Goal: Information Seeking & Learning: Learn about a topic

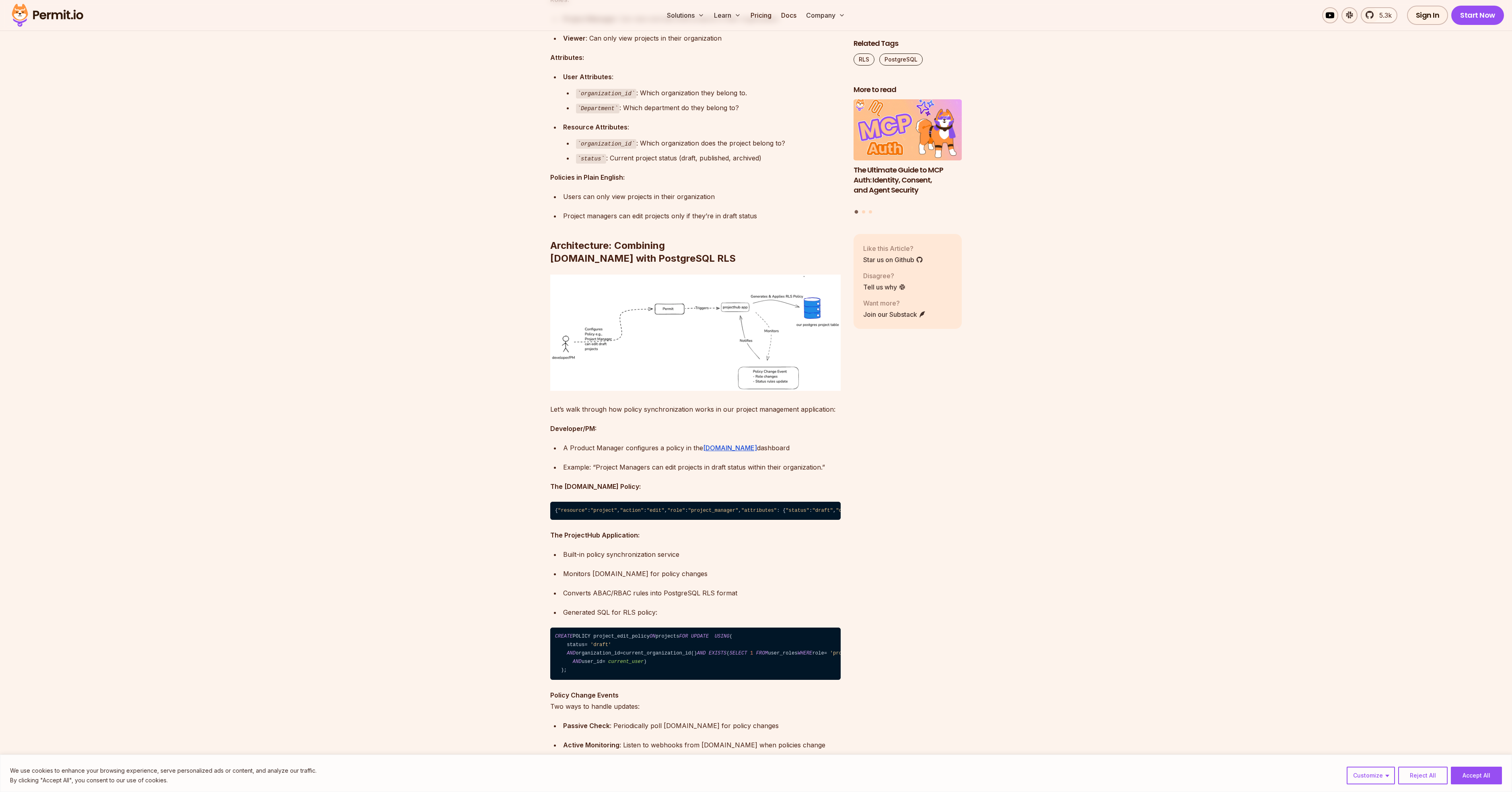
scroll to position [2799, 0]
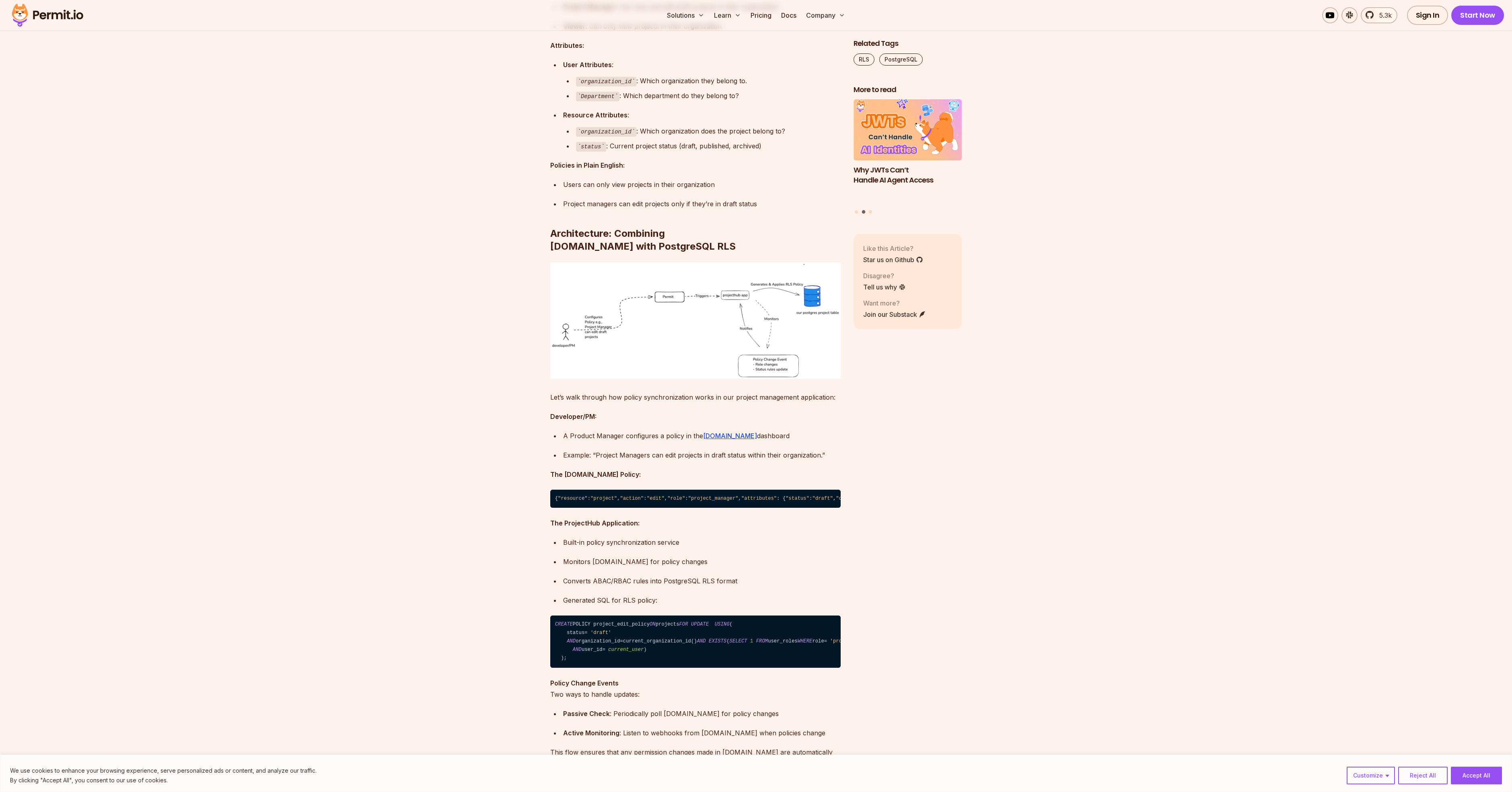
drag, startPoint x: 595, startPoint y: 577, endPoint x: 636, endPoint y: 583, distance: 41.4
click at [636, 508] on code "{ "resource" : "project" , "action" : "edit" , "role" : "project_manager" , "at…" at bounding box center [696, 499] width 291 height 18
drag, startPoint x: 636, startPoint y: 577, endPoint x: 734, endPoint y: 590, distance: 98.9
click at [604, 137] on code "organization_id" at bounding box center [606, 131] width 60 height 10
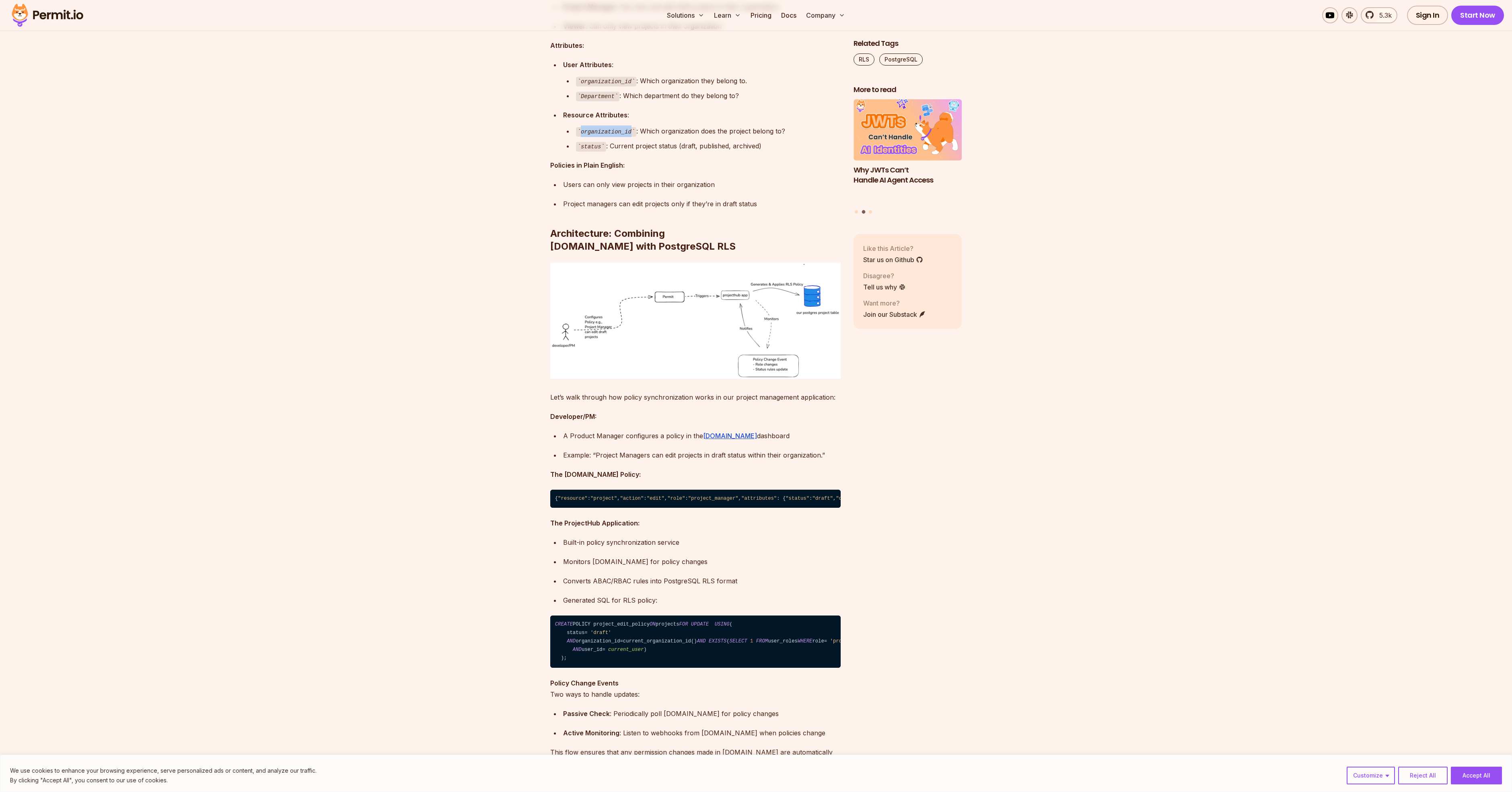
click at [604, 137] on code "organization_id" at bounding box center [606, 131] width 60 height 10
click at [633, 379] on img at bounding box center [696, 320] width 291 height 116
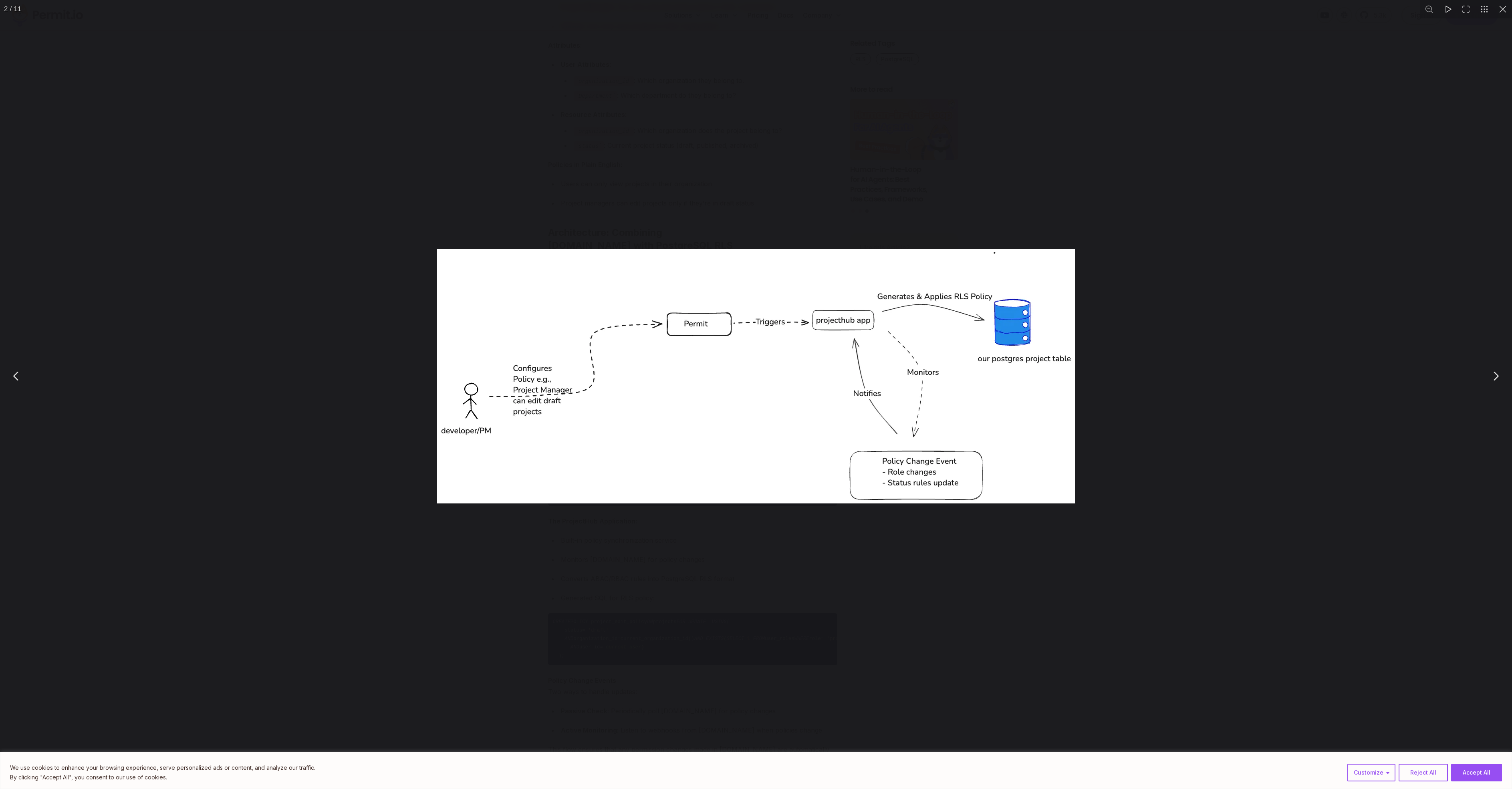
click at [630, 395] on img "You can close this modal content with the ESC key" at bounding box center [756, 376] width 638 height 255
click at [317, 437] on div "You can close this modal content with the ESC key" at bounding box center [756, 376] width 1512 height 752
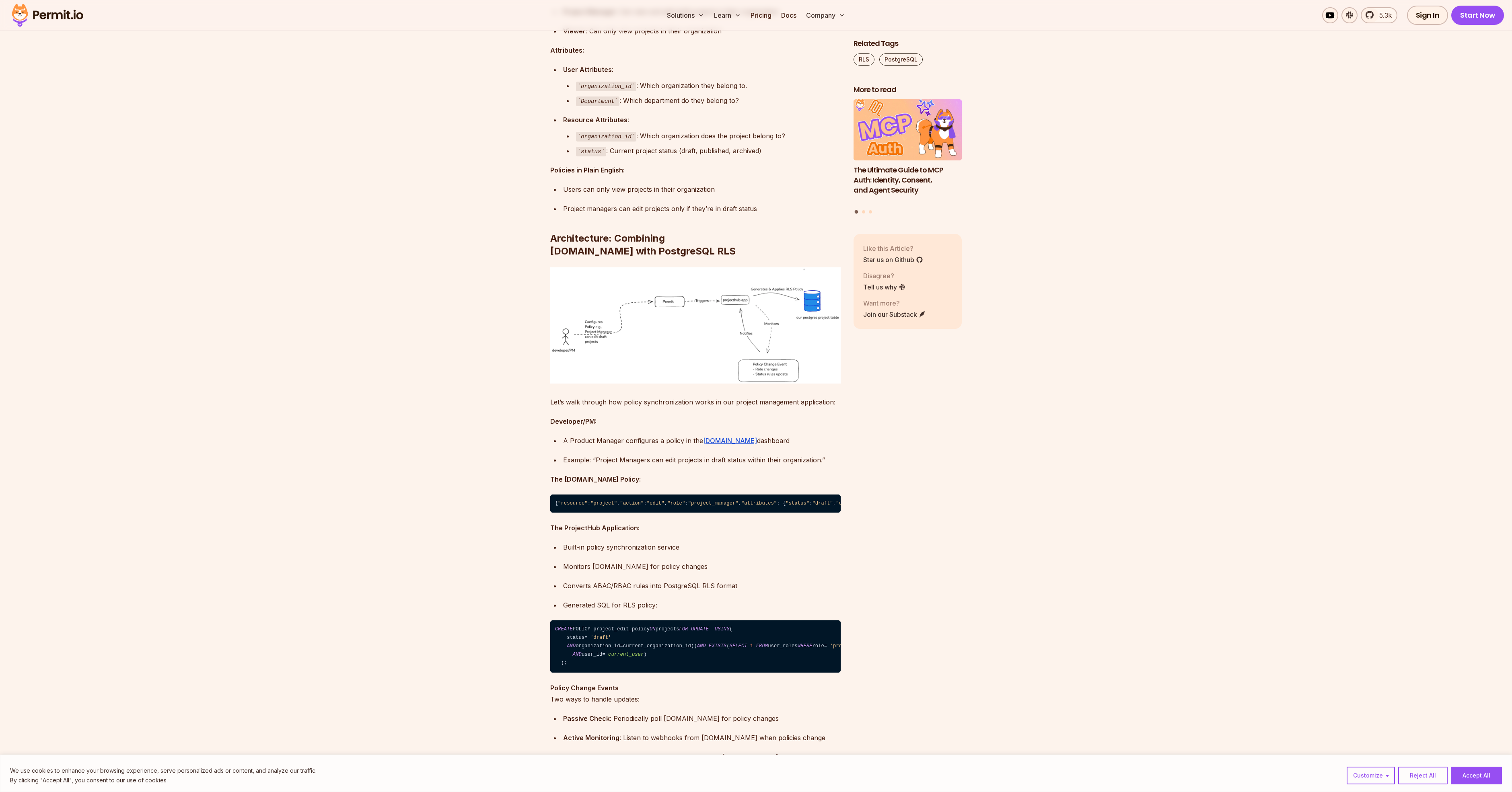
scroll to position [2799, 0]
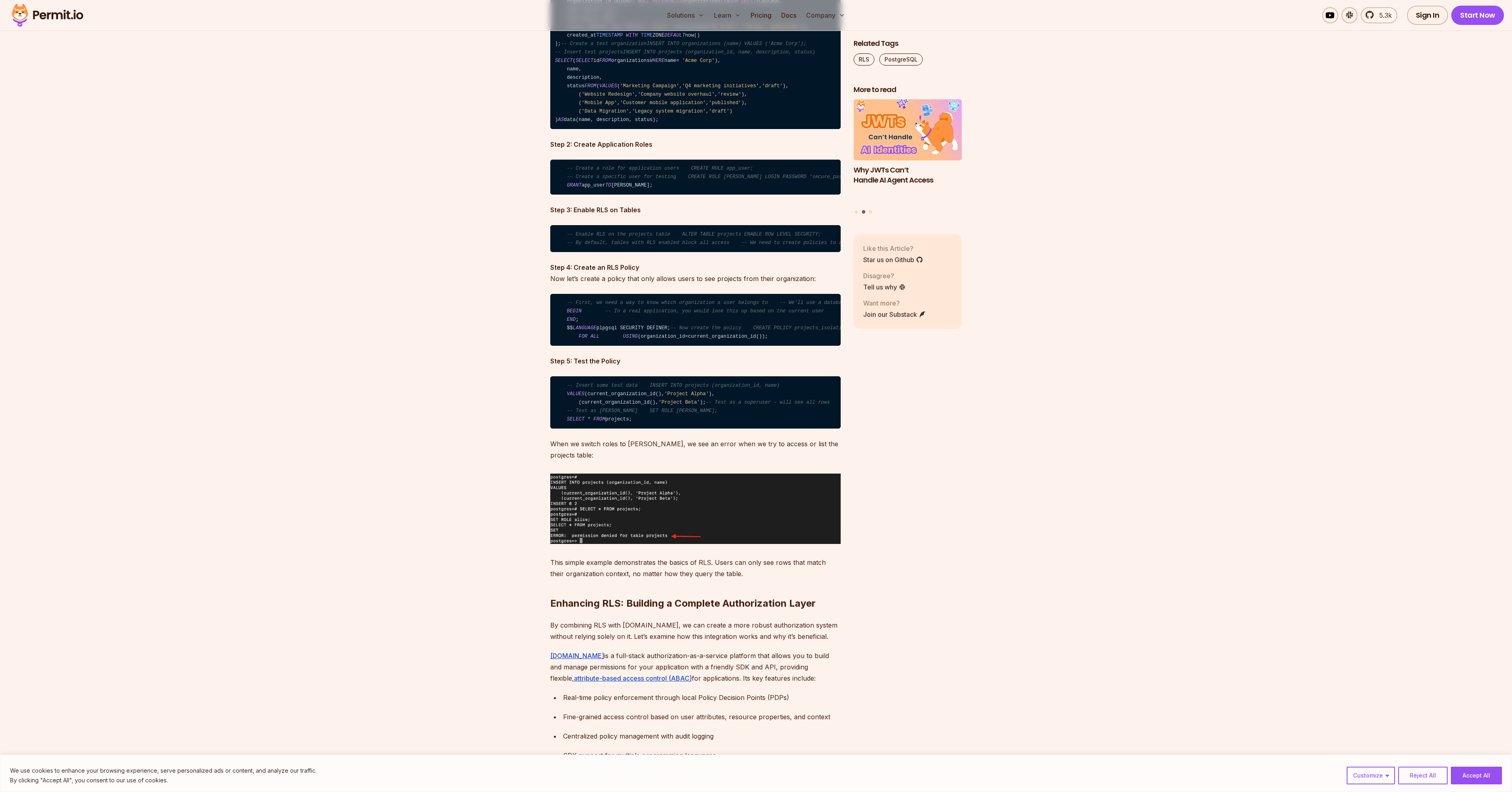
scroll to position [1931, 0]
